Goal: Task Accomplishment & Management: Manage account settings

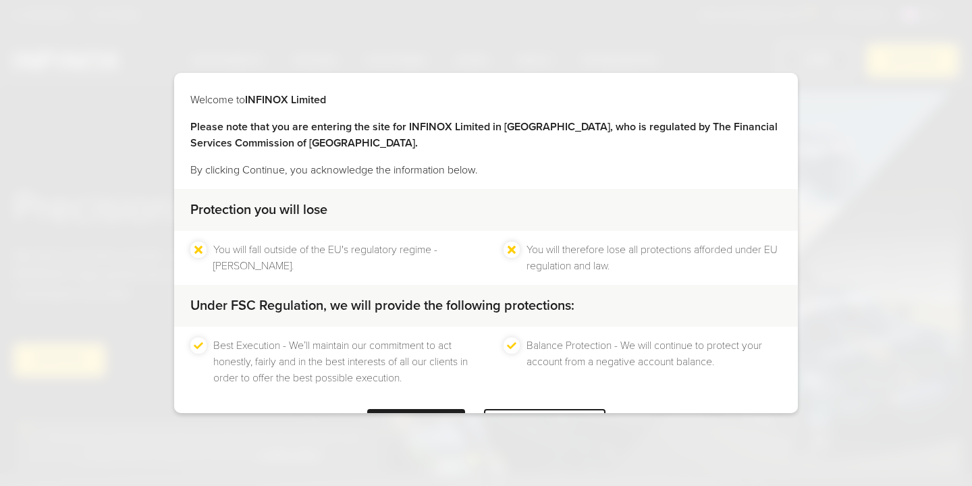
scroll to position [52, 0]
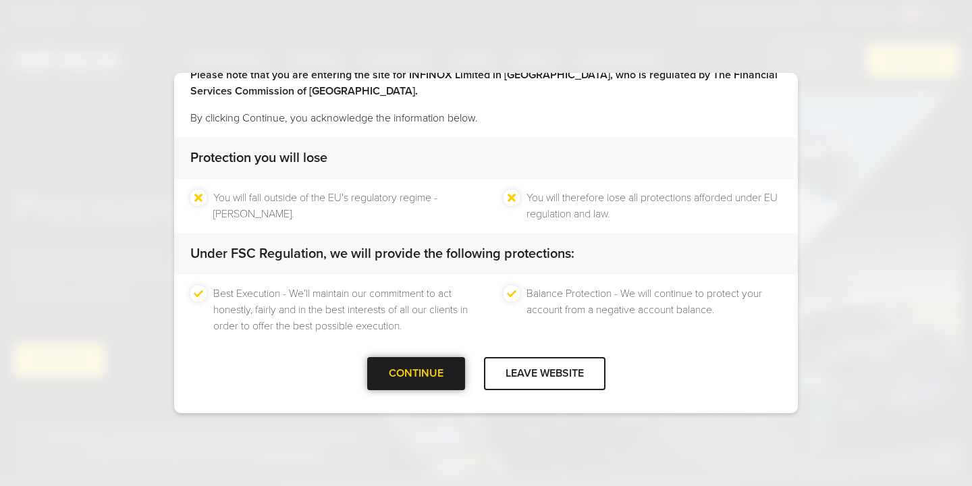
click at [416, 374] on div at bounding box center [416, 374] width 0 height 0
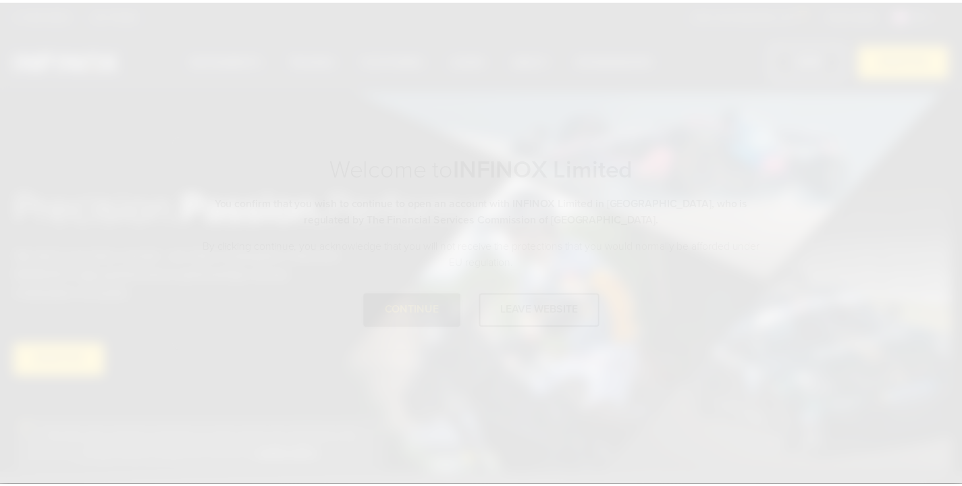
scroll to position [0, 0]
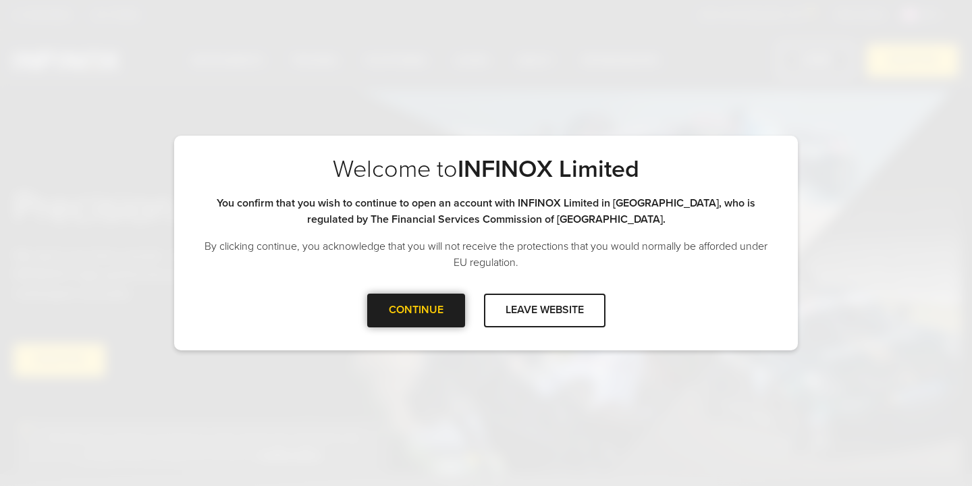
click at [416, 310] on div at bounding box center [416, 310] width 0 height 0
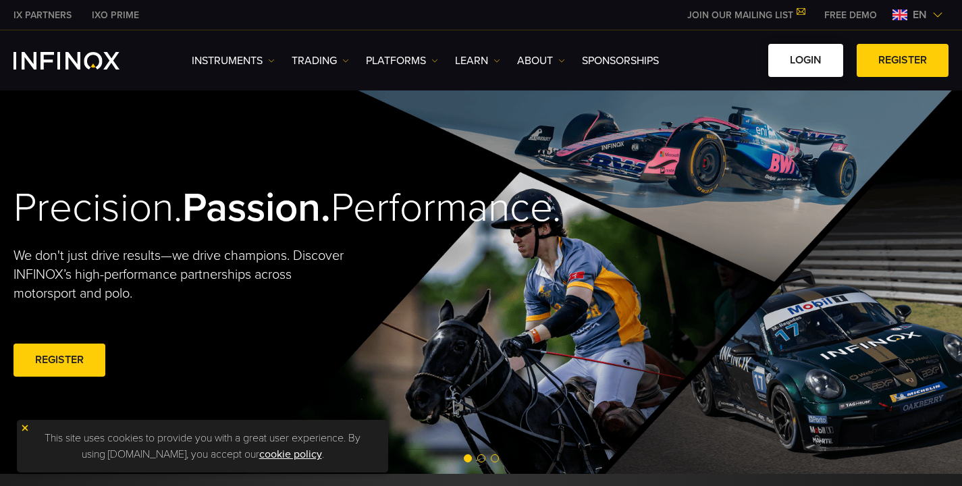
click at [813, 48] on link "LOGIN" at bounding box center [805, 60] width 75 height 33
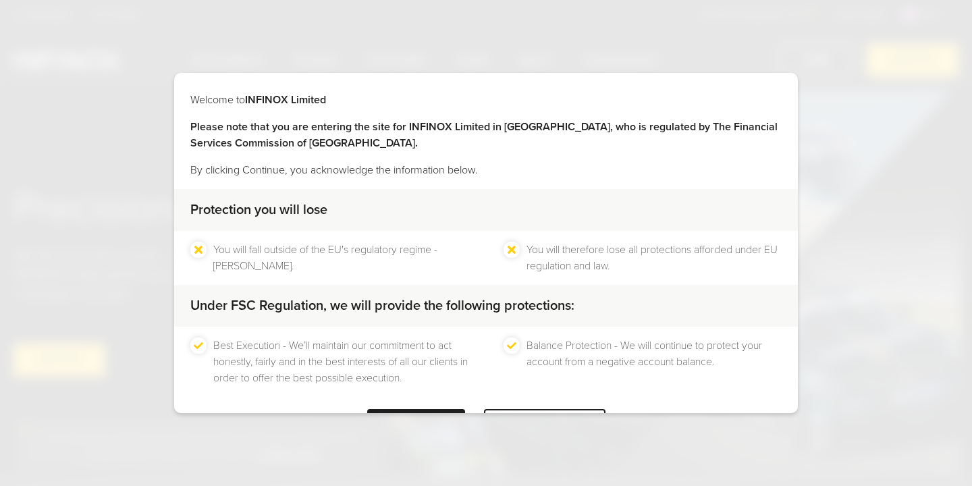
scroll to position [52, 0]
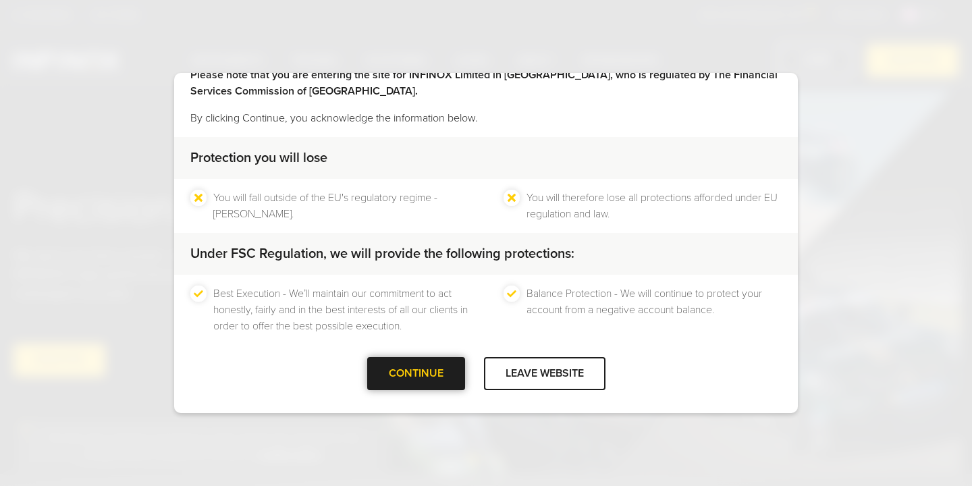
click at [416, 374] on div at bounding box center [416, 374] width 0 height 0
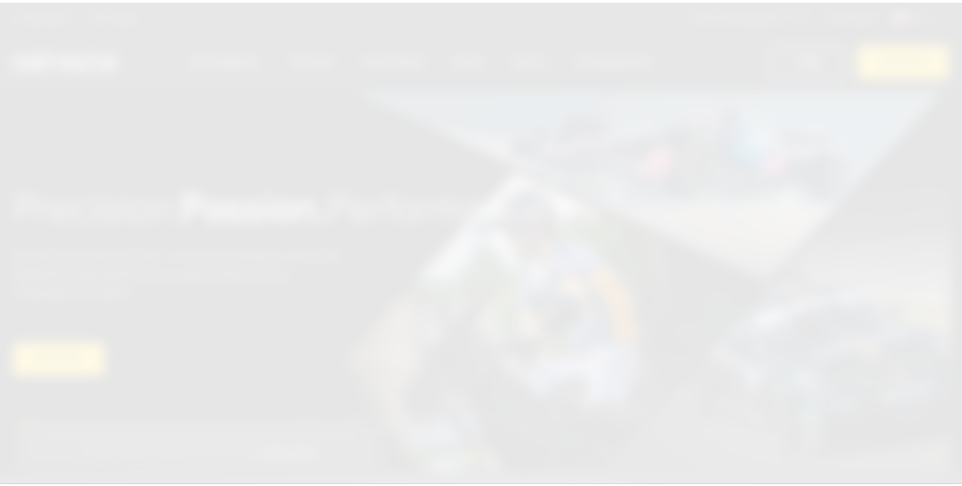
scroll to position [0, 0]
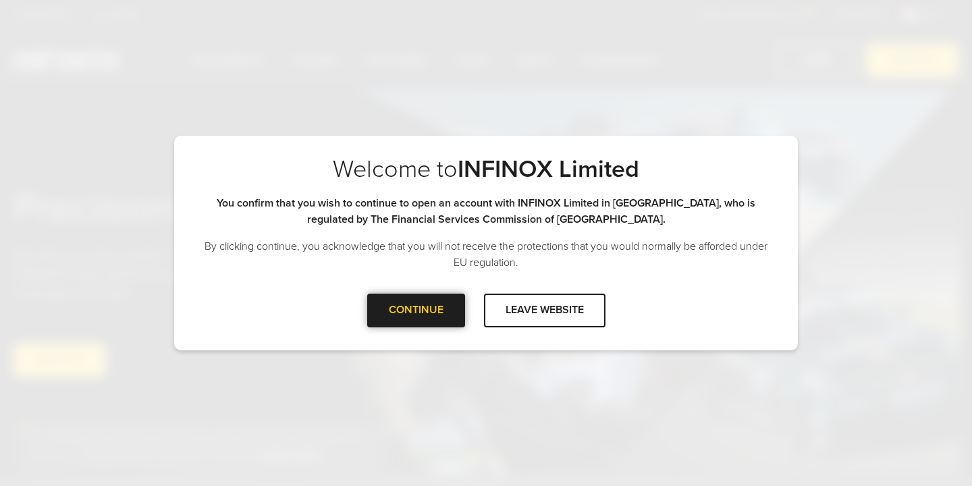
click at [416, 310] on div at bounding box center [416, 310] width 0 height 0
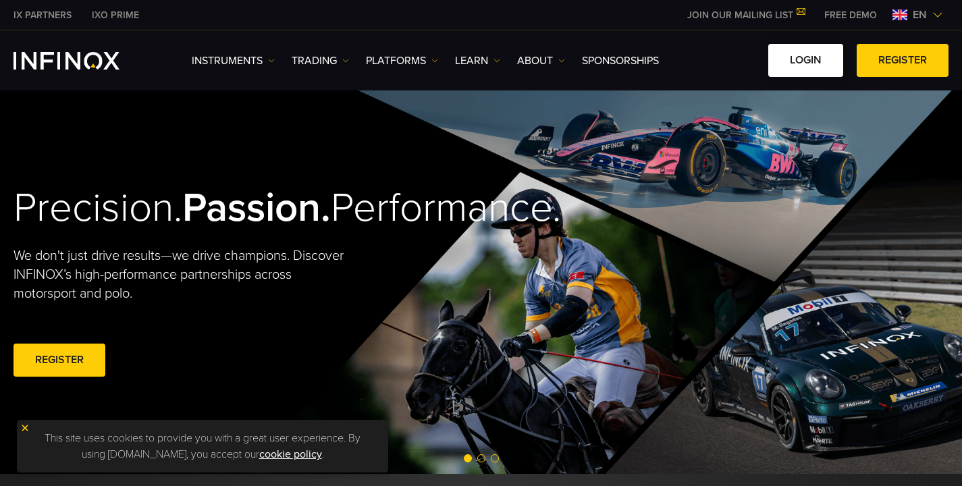
click at [814, 64] on link "LOGIN" at bounding box center [805, 60] width 75 height 33
